Goal: Find specific page/section: Find specific page/section

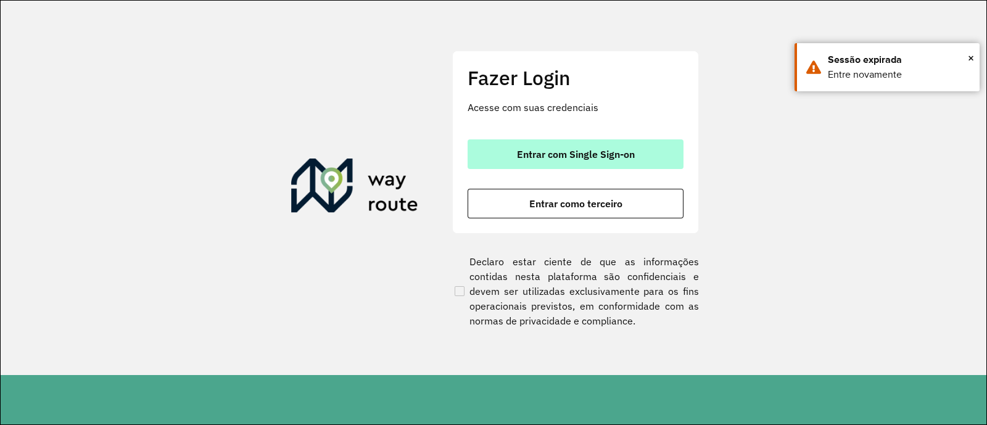
click at [668, 145] on button "Entrar com Single Sign-on" at bounding box center [576, 154] width 216 height 30
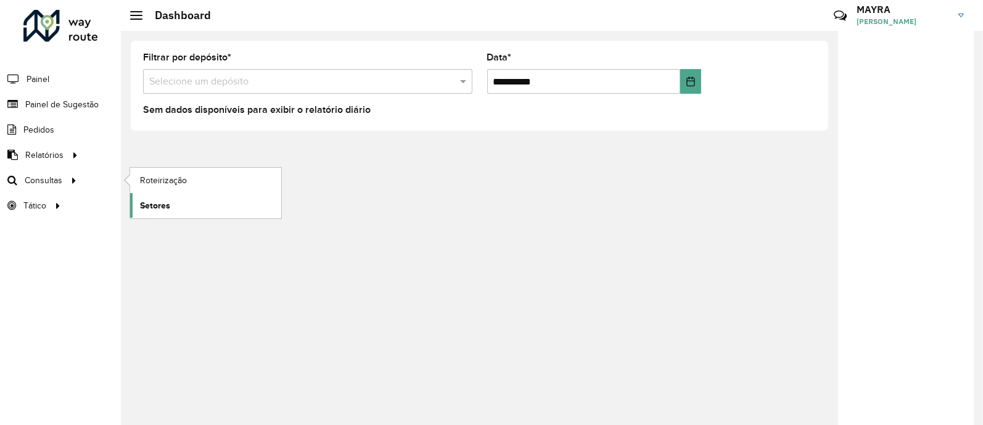
click at [171, 199] on link "Setores" at bounding box center [205, 205] width 151 height 25
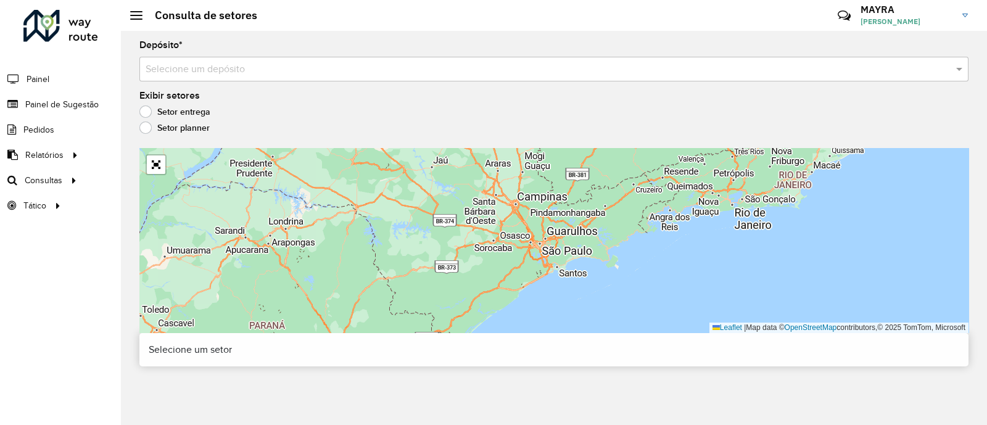
click at [318, 63] on div "Selecione um depósito" at bounding box center [553, 69] width 829 height 25
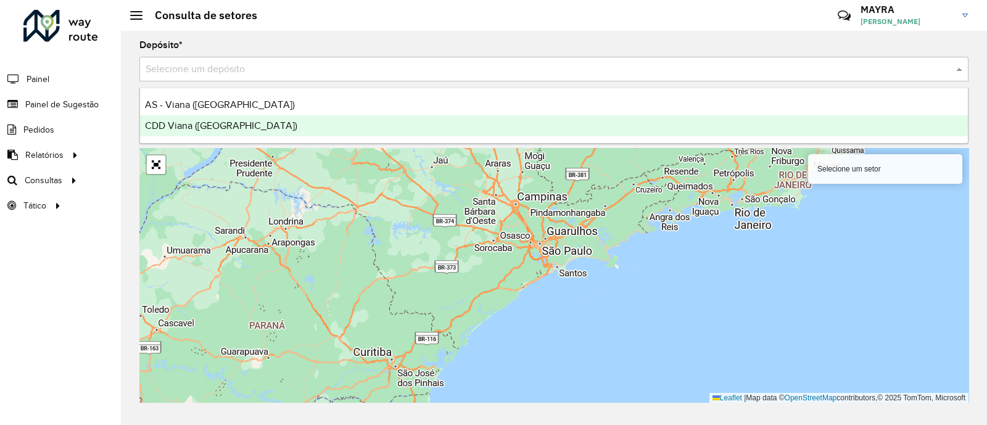
click at [306, 126] on div "CDD Viana ([GEOGRAPHIC_DATA])" at bounding box center [554, 125] width 828 height 21
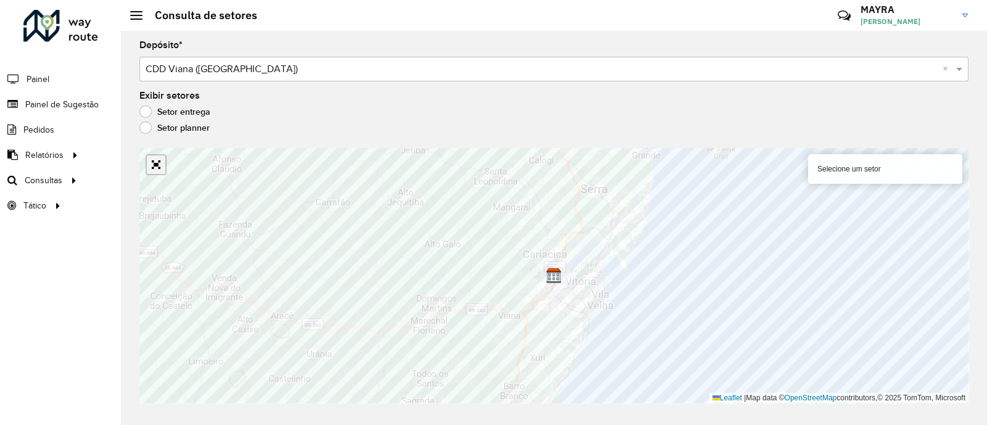
click at [154, 165] on link "Abrir mapa em tela cheia" at bounding box center [156, 164] width 19 height 19
